Goal: Find specific page/section: Find specific page/section

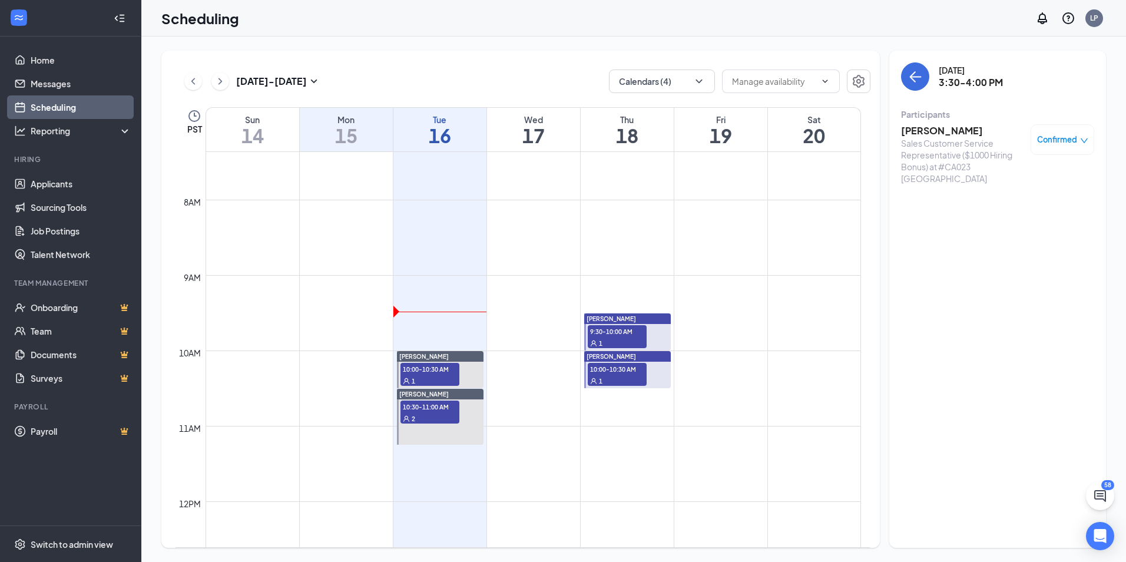
scroll to position [696, 0]
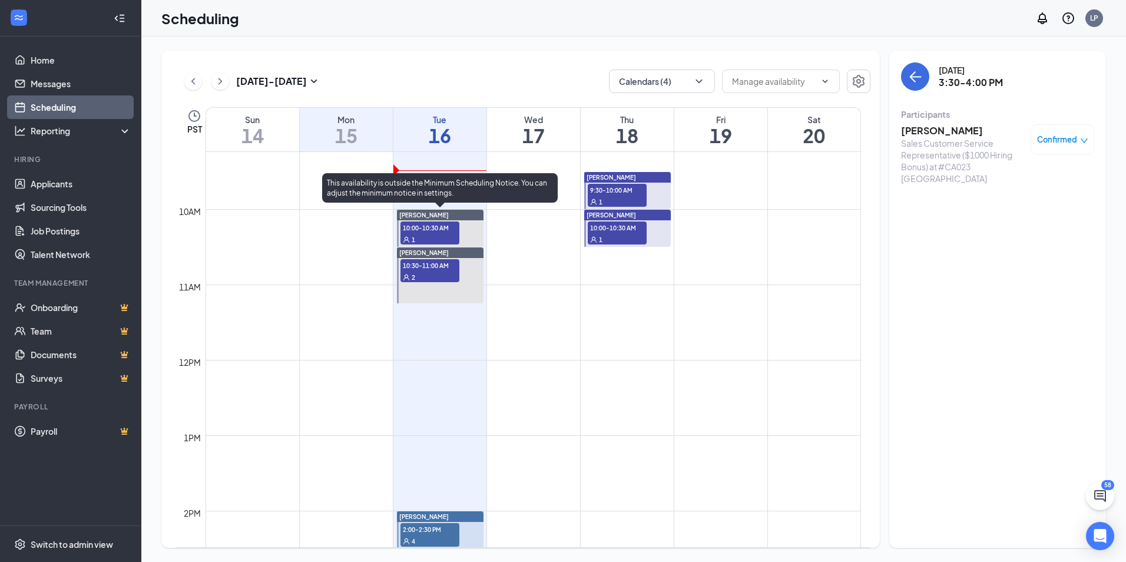
click at [448, 227] on span "10:00-10:30 AM" at bounding box center [429, 227] width 59 height 12
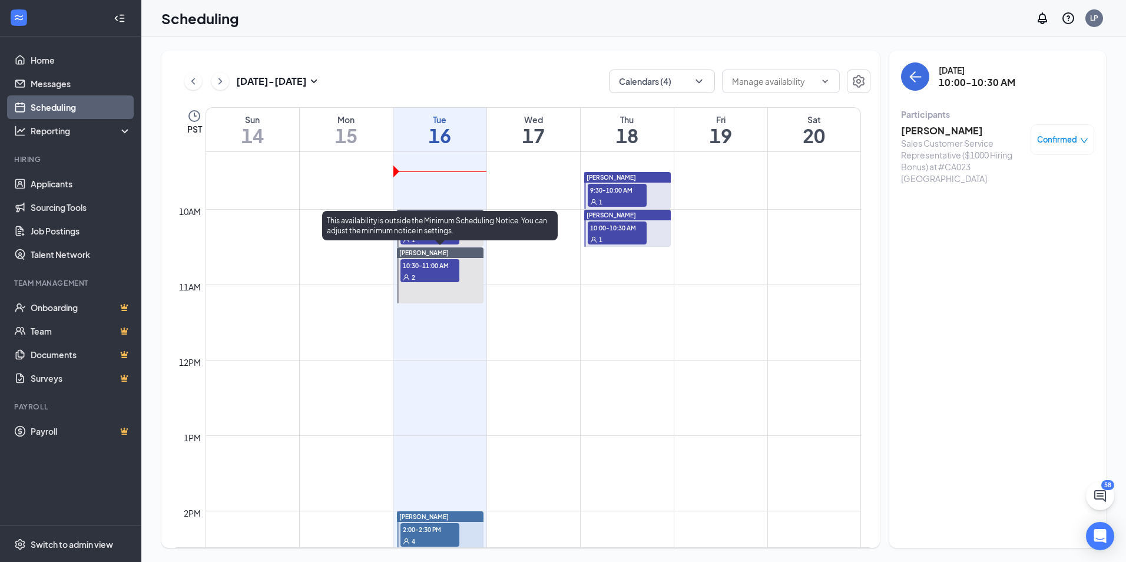
click at [414, 273] on div "2" at bounding box center [429, 277] width 59 height 12
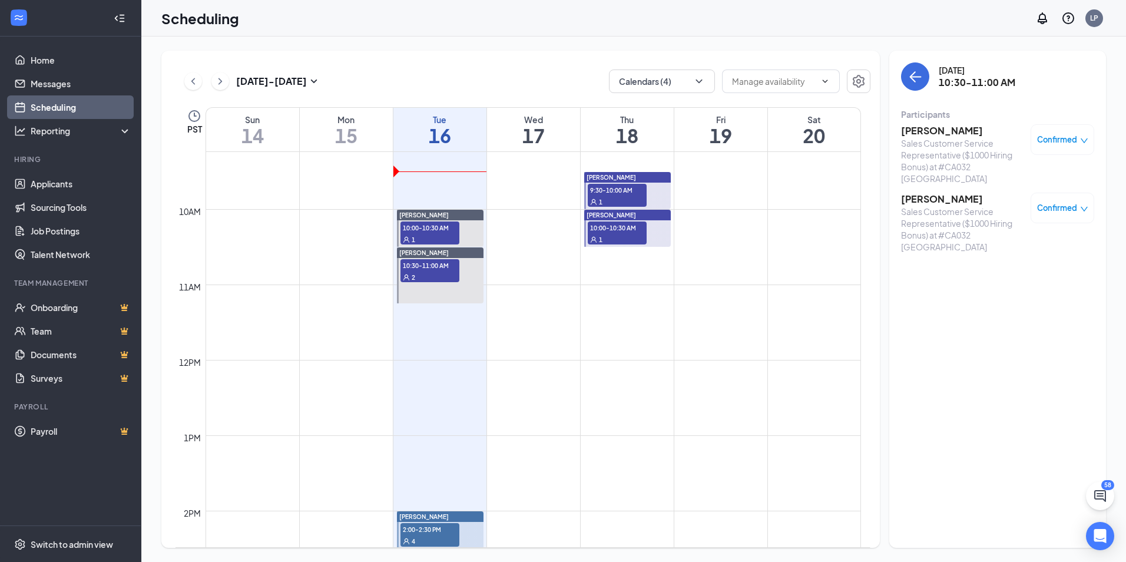
click at [940, 193] on h3 "[PERSON_NAME]" at bounding box center [963, 199] width 124 height 13
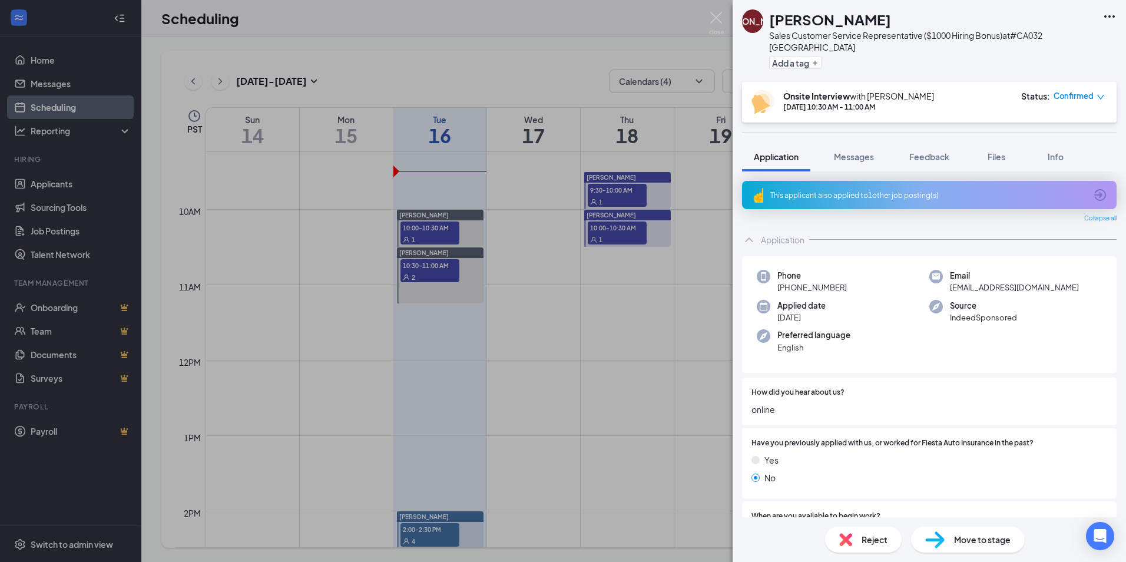
click at [819, 19] on h1 "[PERSON_NAME]" at bounding box center [830, 19] width 122 height 20
copy h1 "[PERSON_NAME]"
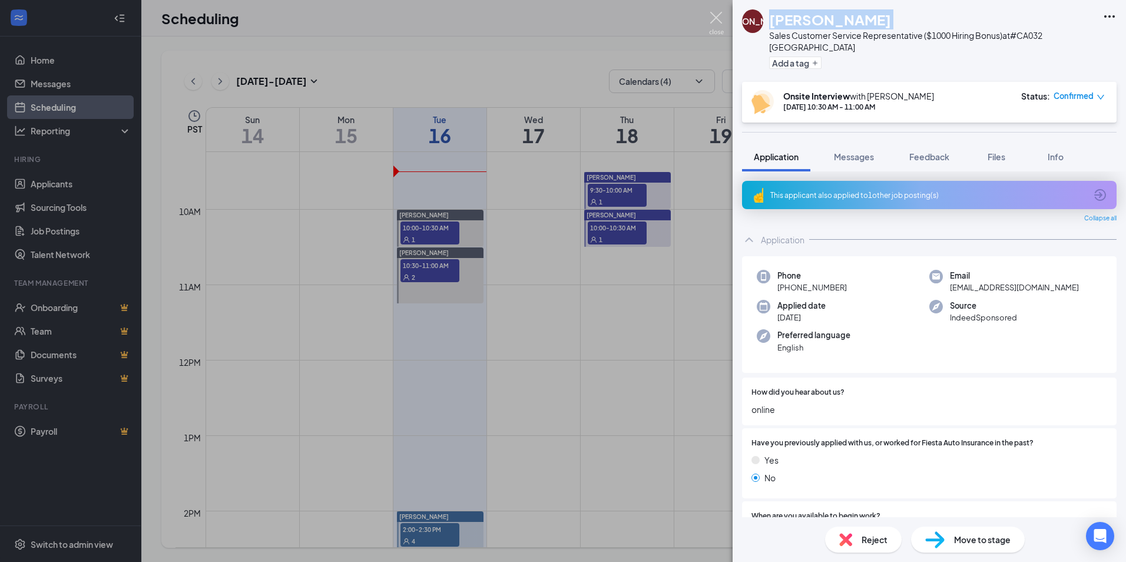
click at [714, 15] on img at bounding box center [716, 23] width 15 height 23
